Goal: Entertainment & Leisure: Consume media (video, audio)

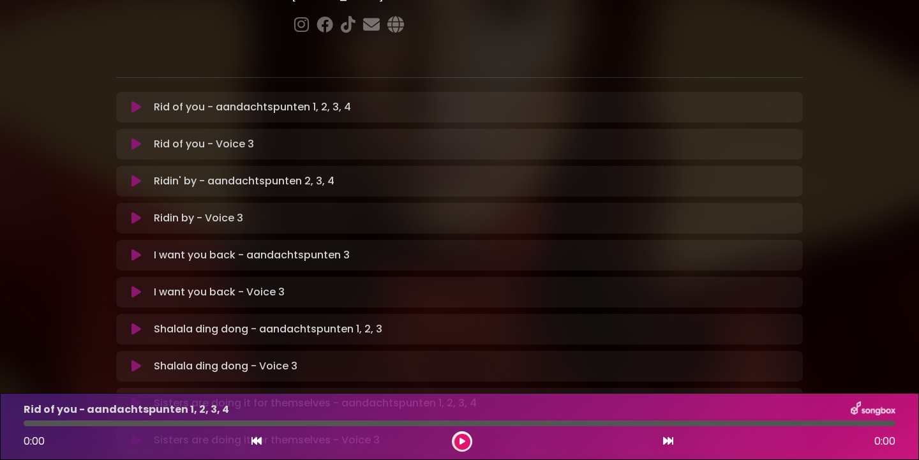
scroll to position [221, 0]
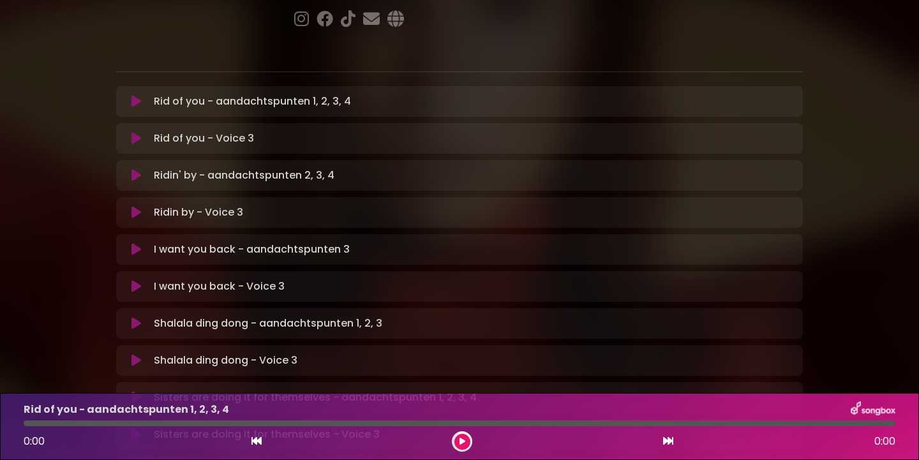
click at [134, 132] on icon at bounding box center [136, 138] width 10 height 13
click at [461, 445] on button at bounding box center [462, 442] width 16 height 16
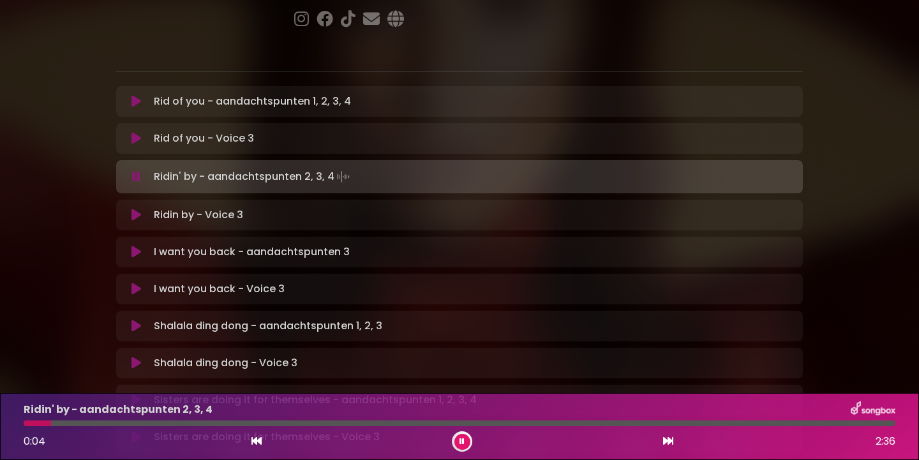
click at [462, 440] on icon at bounding box center [461, 442] width 5 height 8
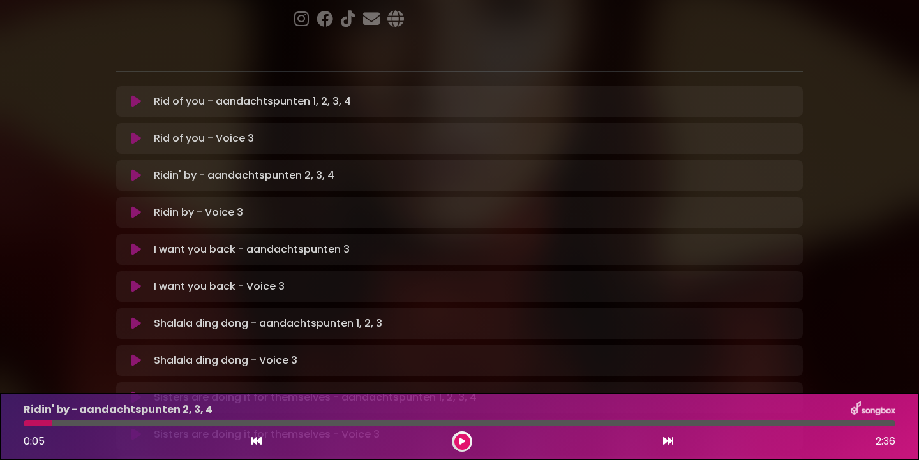
click at [138, 206] on icon at bounding box center [136, 212] width 10 height 13
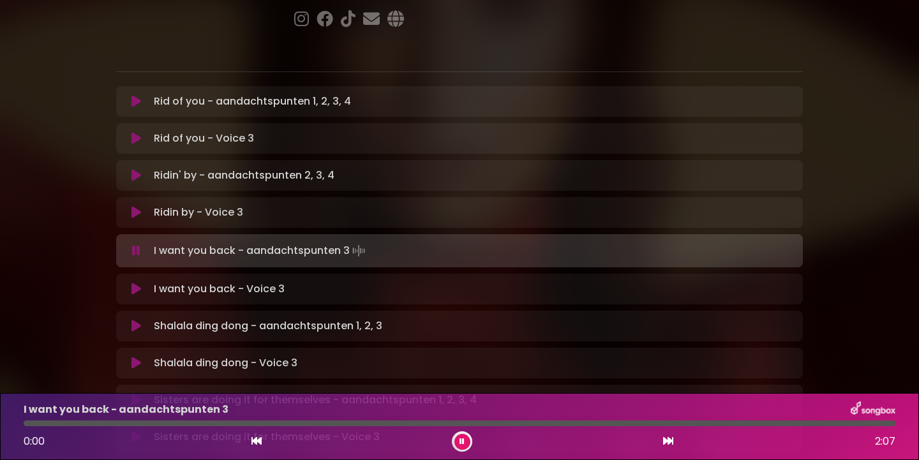
click at [132, 283] on icon at bounding box center [136, 289] width 10 height 13
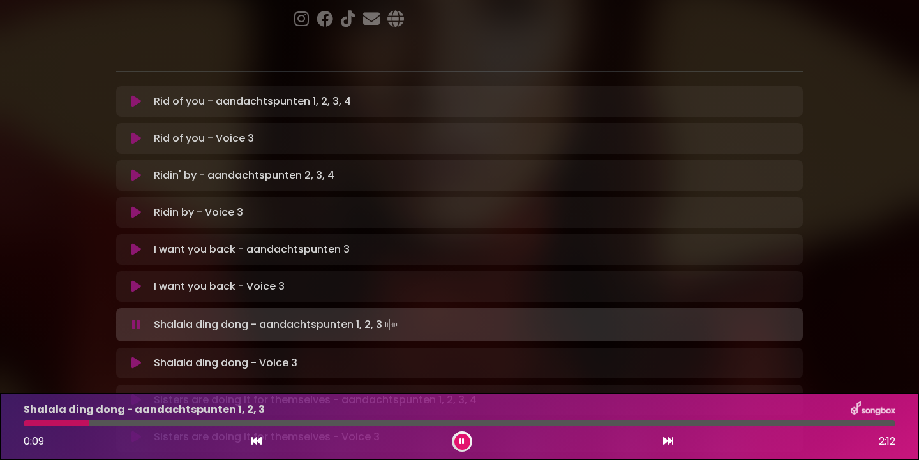
click at [138, 318] on icon at bounding box center [136, 324] width 8 height 13
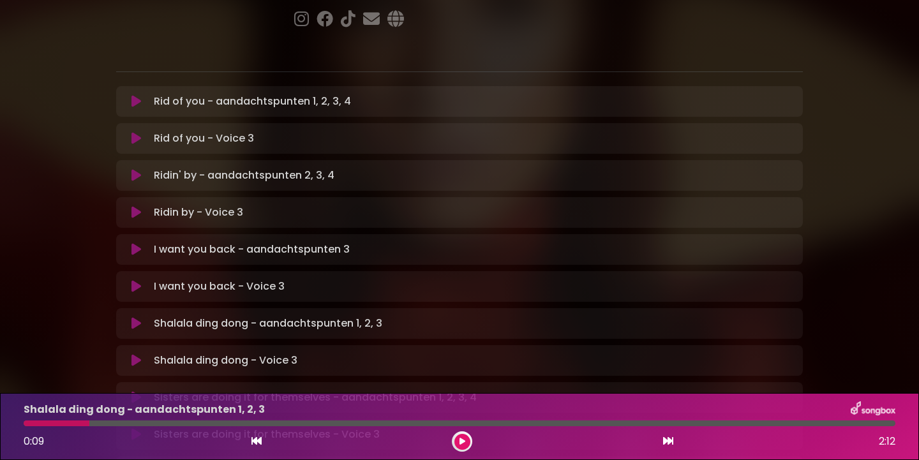
click at [138, 354] on icon at bounding box center [136, 360] width 10 height 13
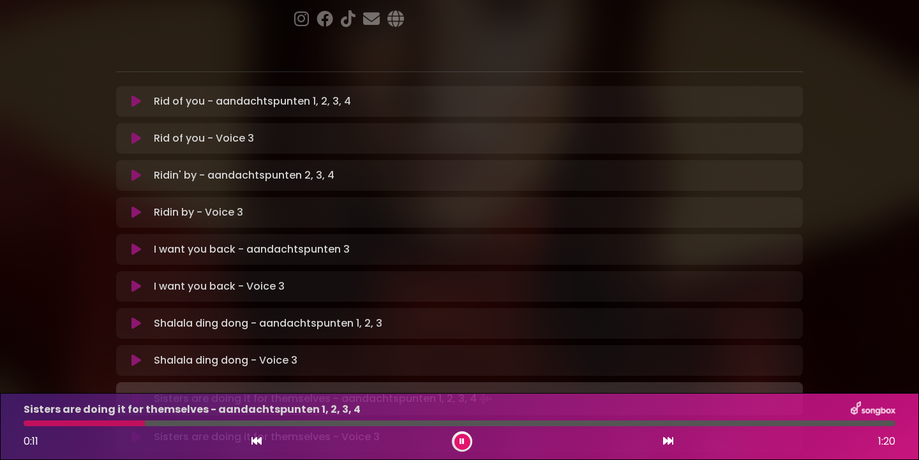
click at [135, 392] on icon at bounding box center [136, 398] width 8 height 13
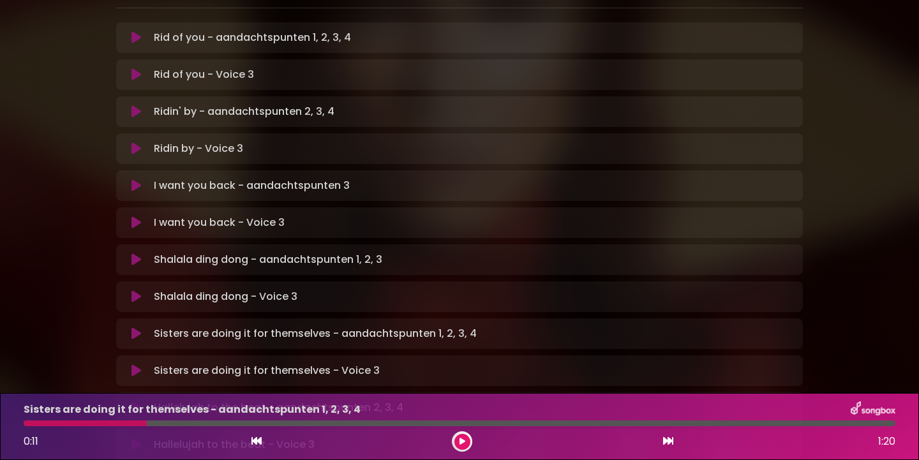
scroll to position [289, 0]
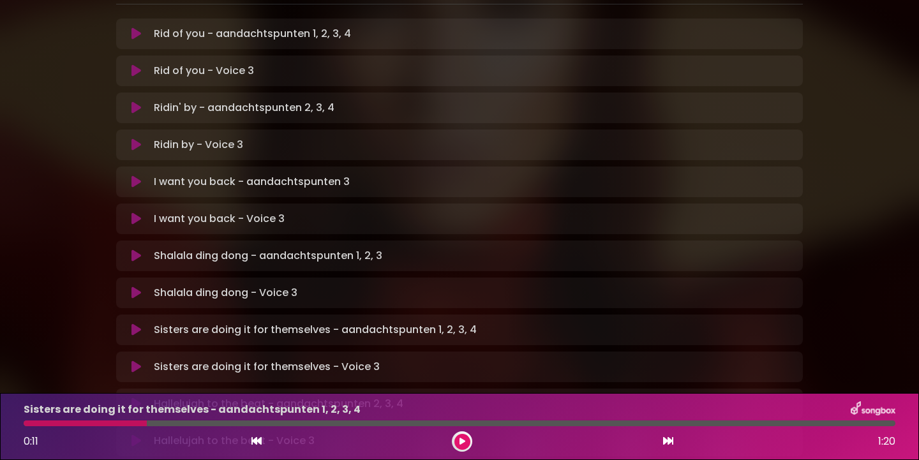
click at [136, 360] on icon at bounding box center [136, 366] width 10 height 13
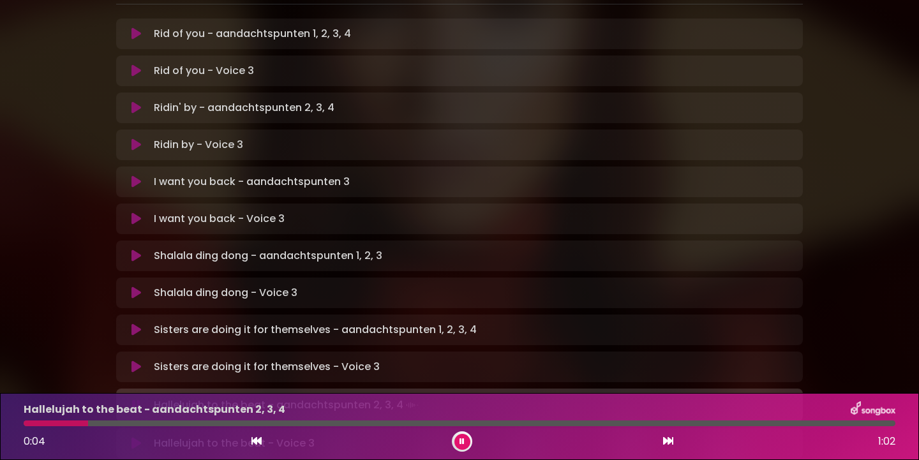
click at [136, 399] on icon at bounding box center [136, 405] width 8 height 13
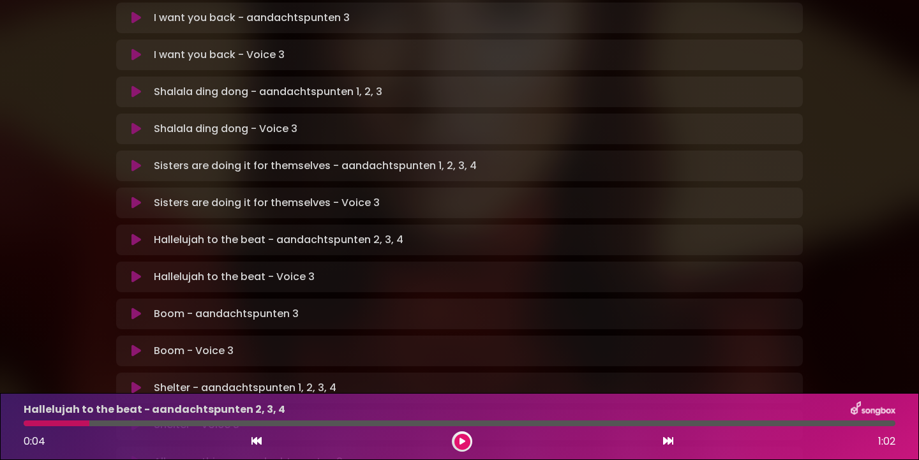
scroll to position [454, 0]
click at [136, 269] on icon at bounding box center [136, 275] width 10 height 13
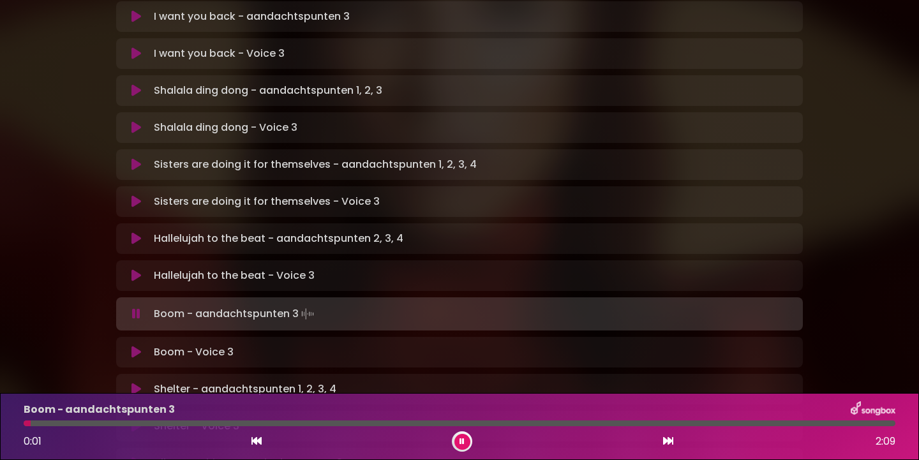
click at [138, 307] on icon at bounding box center [136, 313] width 8 height 13
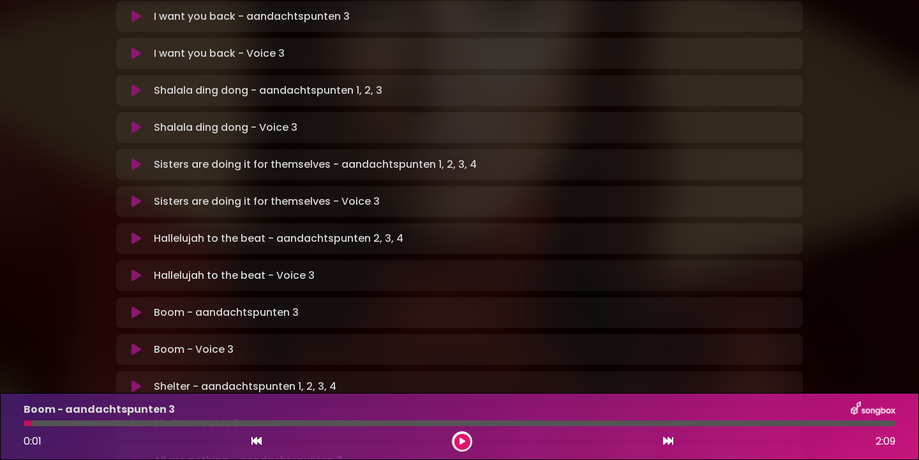
click at [135, 343] on icon at bounding box center [136, 349] width 10 height 13
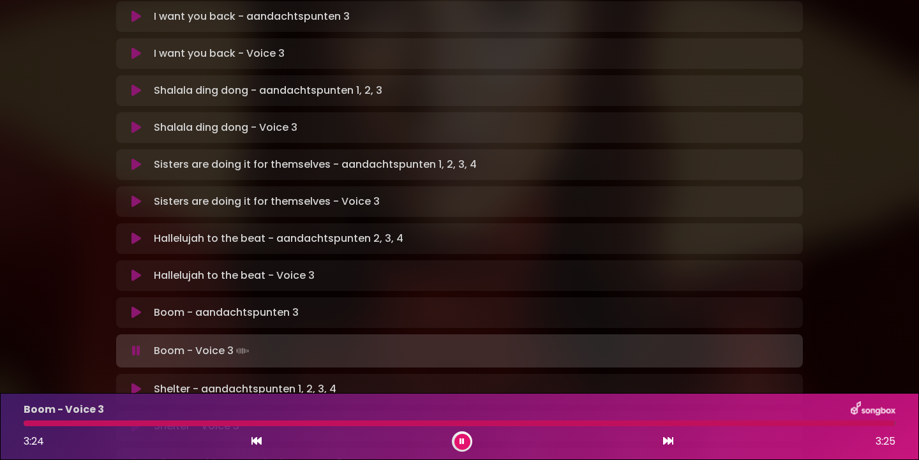
click at [135, 344] on icon at bounding box center [136, 350] width 8 height 13
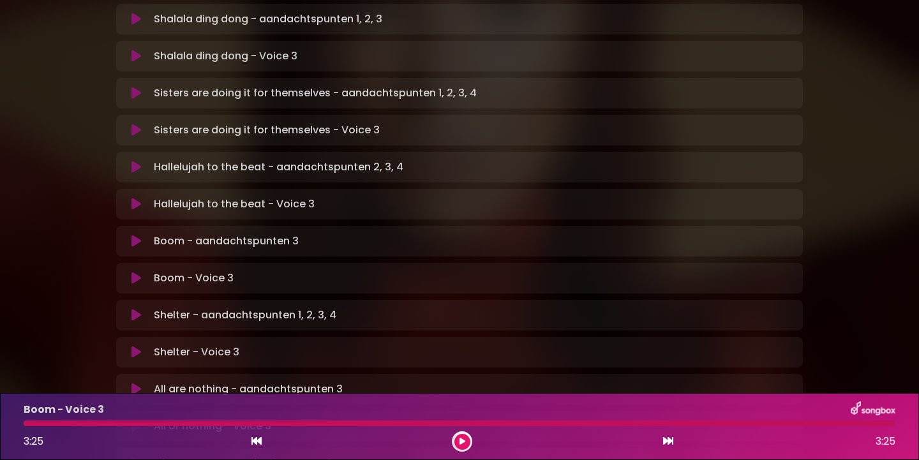
scroll to position [529, 0]
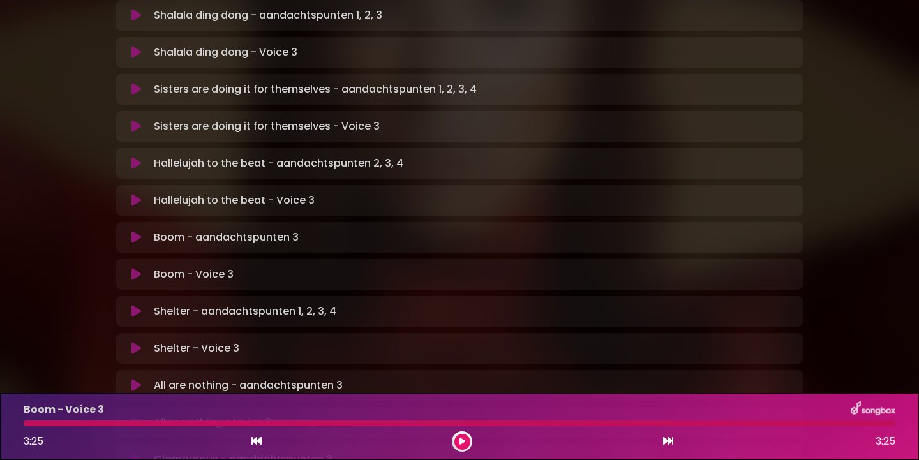
click at [135, 342] on icon at bounding box center [136, 348] width 10 height 13
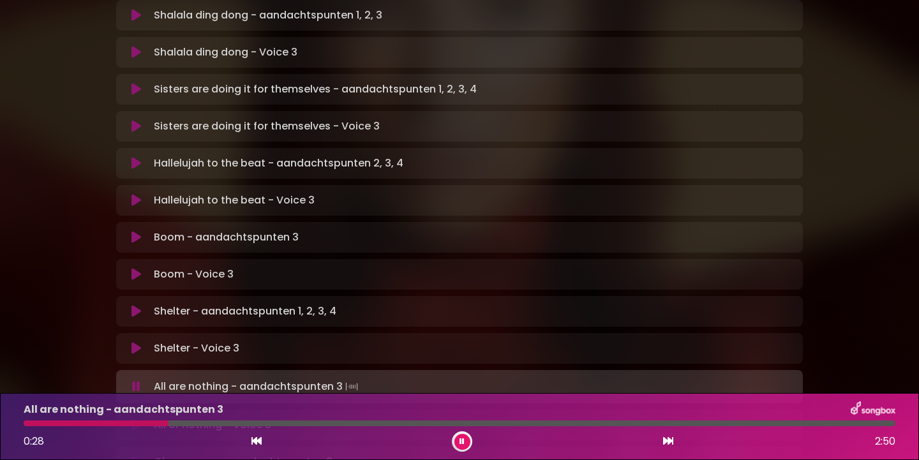
click at [135, 380] on icon at bounding box center [136, 386] width 8 height 13
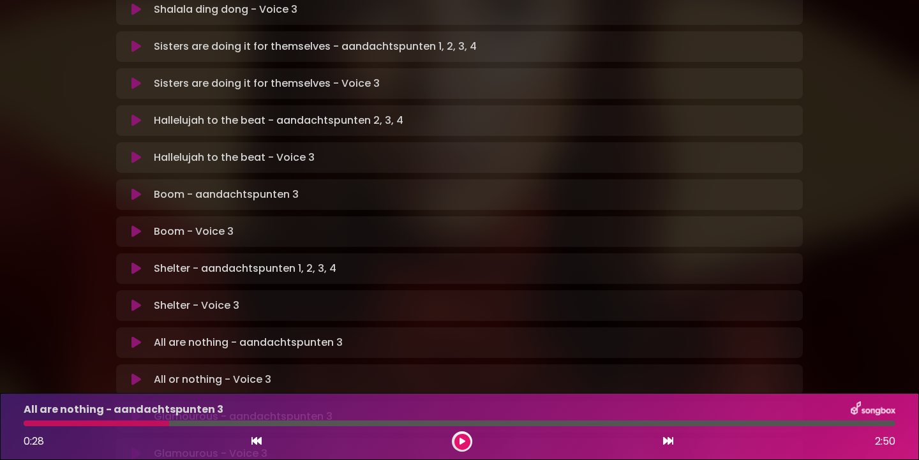
scroll to position [574, 0]
click at [135, 372] on icon at bounding box center [136, 378] width 10 height 13
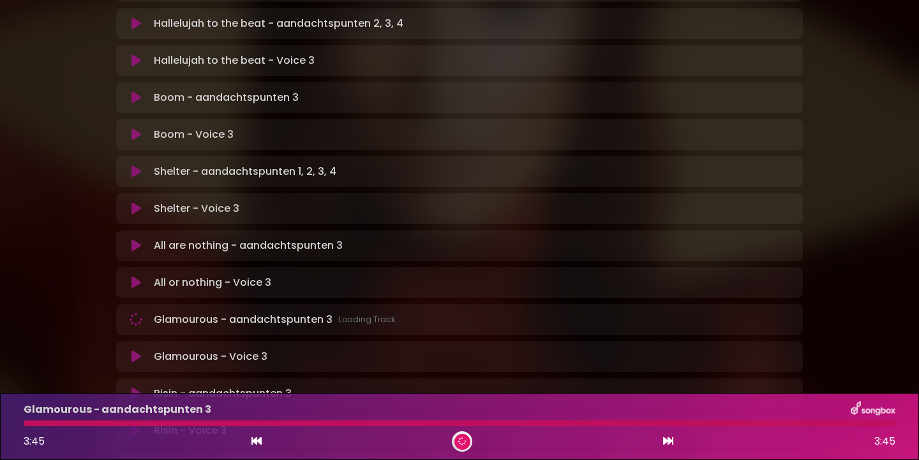
scroll to position [685, 0]
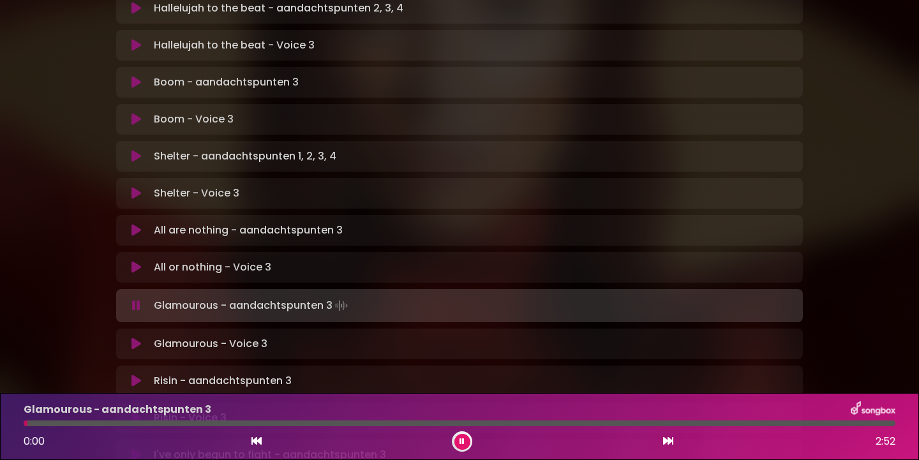
click at [137, 299] on icon at bounding box center [136, 306] width 13 height 15
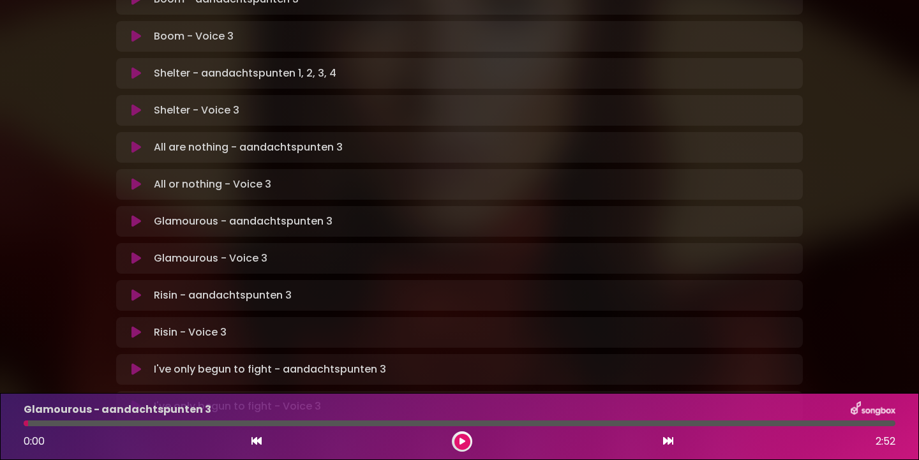
scroll to position [748, 0]
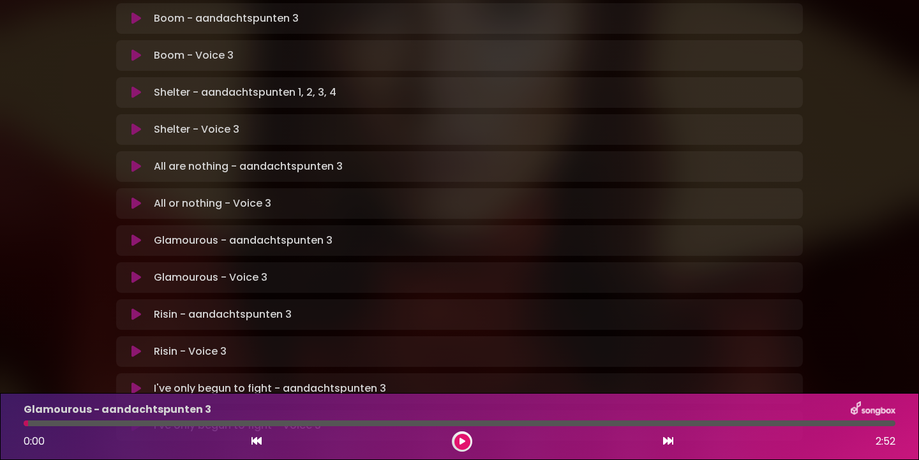
click at [137, 271] on icon at bounding box center [136, 277] width 10 height 13
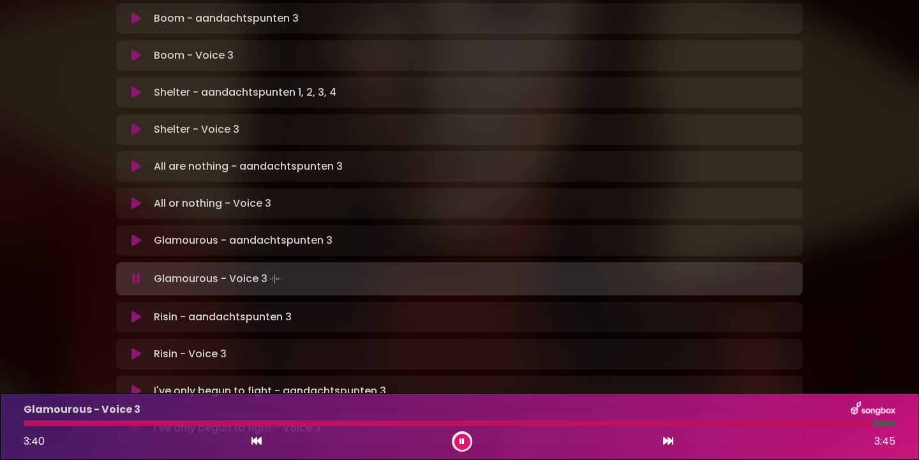
click at [137, 272] on icon at bounding box center [136, 278] width 8 height 13
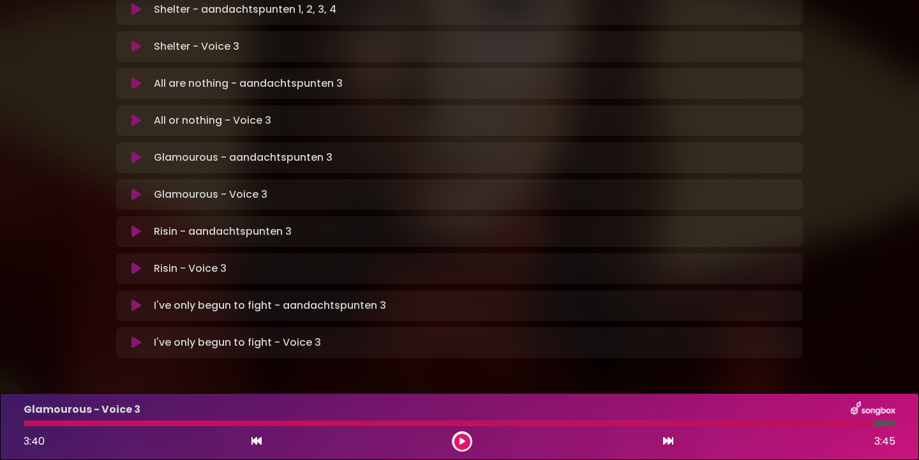
scroll to position [831, 0]
click at [136, 337] on icon at bounding box center [136, 343] width 10 height 13
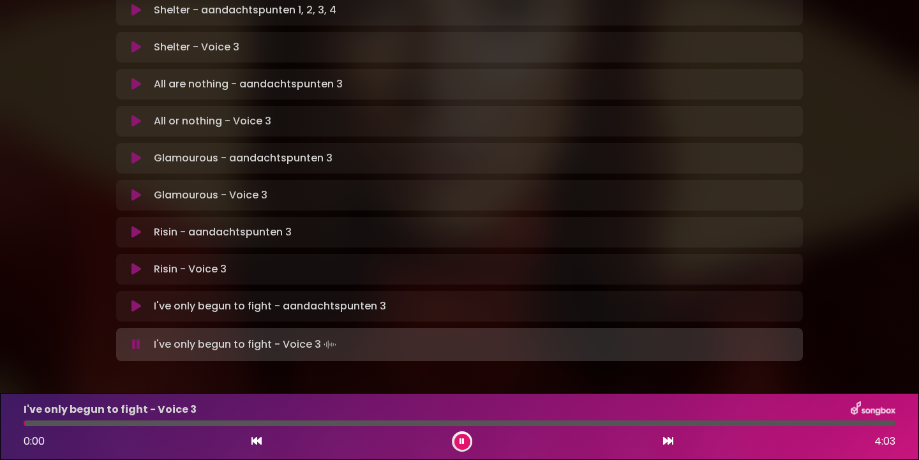
click at [137, 338] on icon at bounding box center [136, 344] width 8 height 13
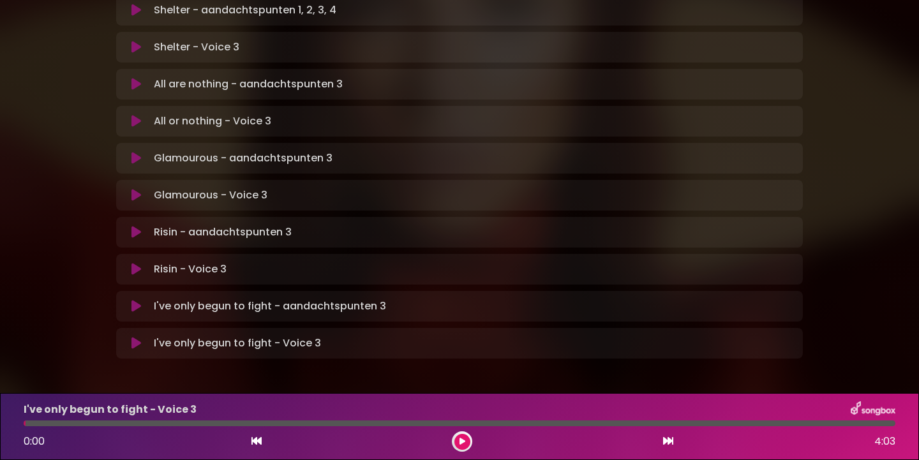
click at [136, 263] on icon at bounding box center [136, 269] width 10 height 13
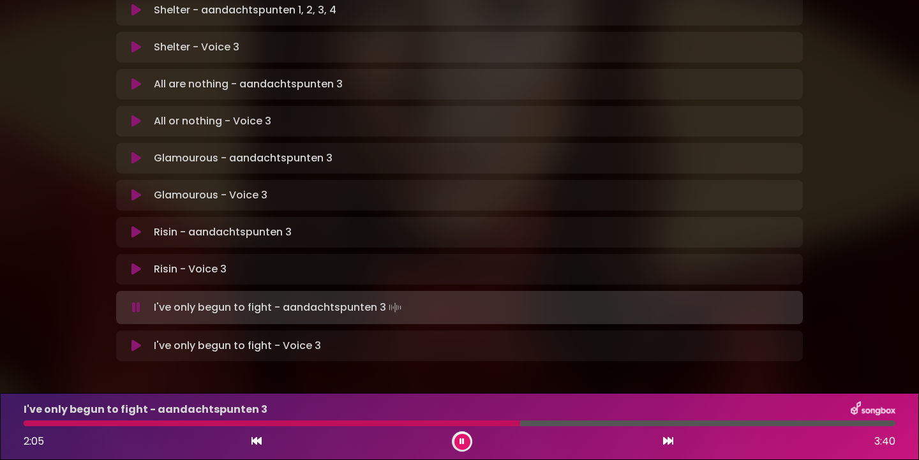
scroll to position [829, 0]
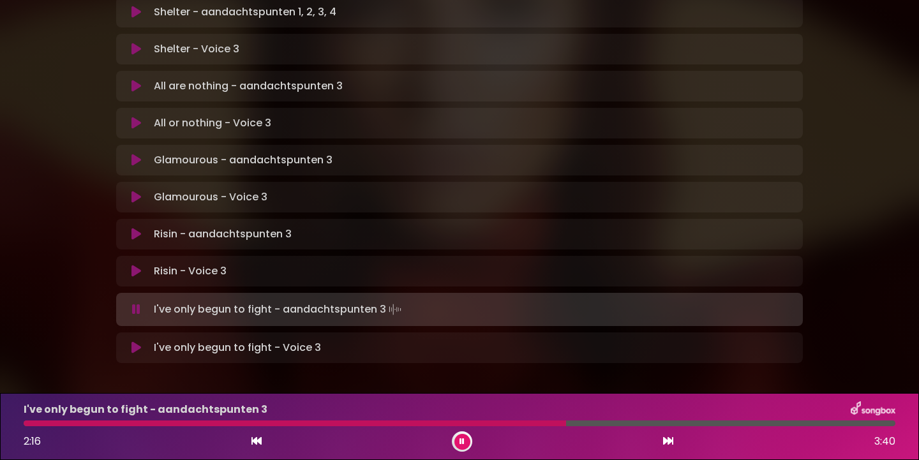
click at [135, 303] on icon at bounding box center [136, 309] width 8 height 13
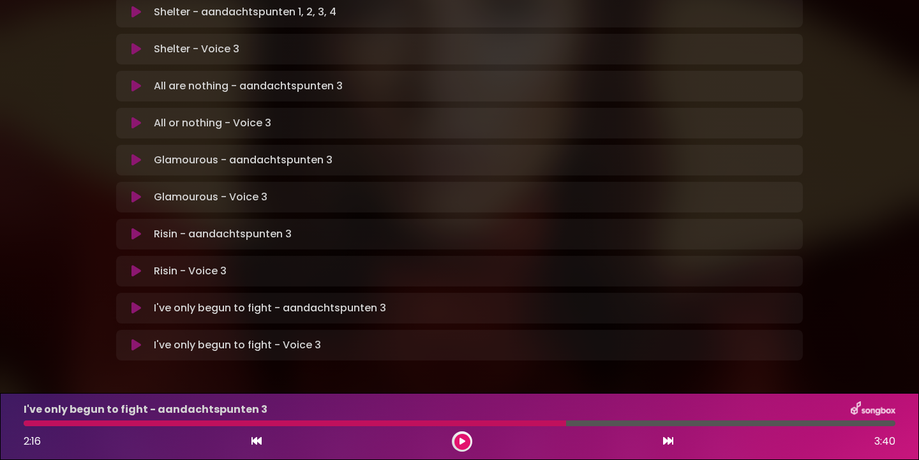
click at [135, 339] on icon at bounding box center [136, 345] width 10 height 13
